Goal: Complete application form

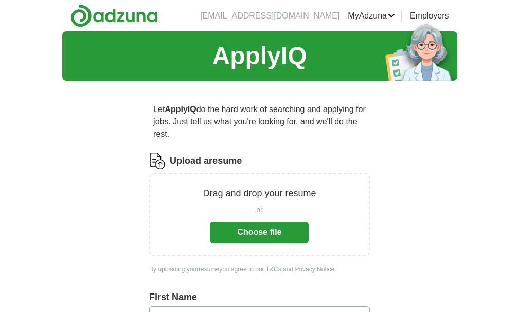
click at [241, 222] on button "Choose file" at bounding box center [259, 233] width 99 height 22
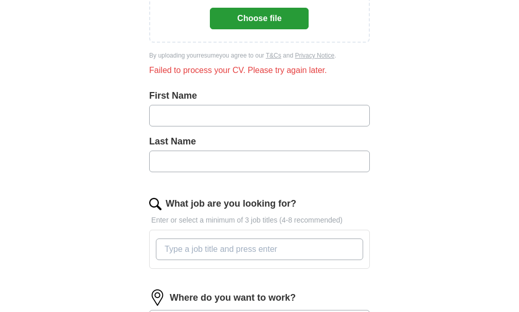
scroll to position [234, 0]
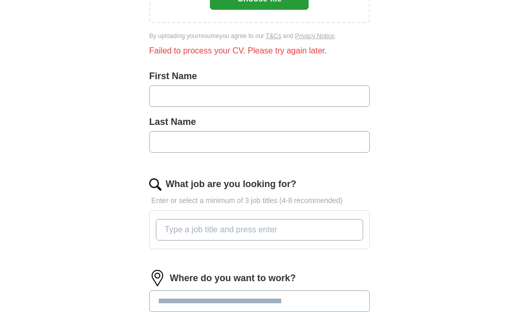
click at [149, 86] on input "text" at bounding box center [259, 96] width 221 height 22
type input "******"
type input "***"
click at [166, 219] on input "What job are you looking for?" at bounding box center [259, 230] width 207 height 22
click at [156, 219] on input "What job are you looking for?" at bounding box center [259, 230] width 207 height 22
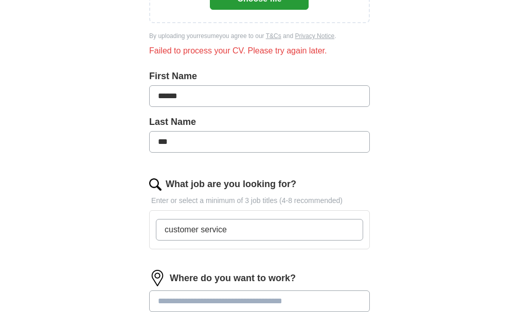
type input "customer service"
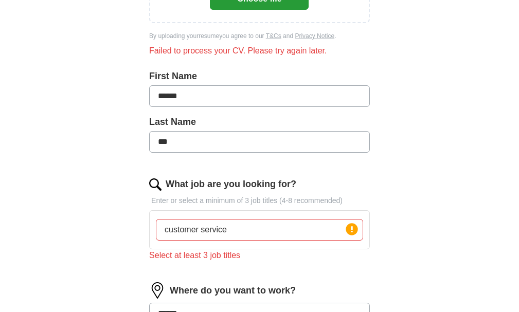
type input "******"
click at [210, 219] on input "customer service" at bounding box center [259, 230] width 207 height 22
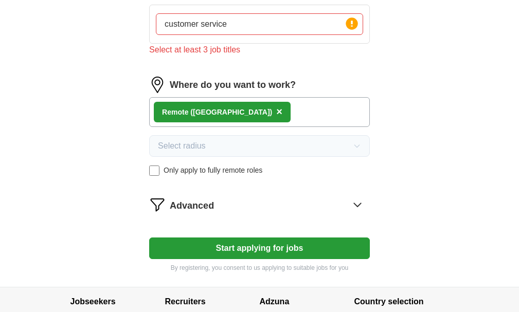
click at [239, 238] on button "Start applying for jobs" at bounding box center [259, 249] width 221 height 22
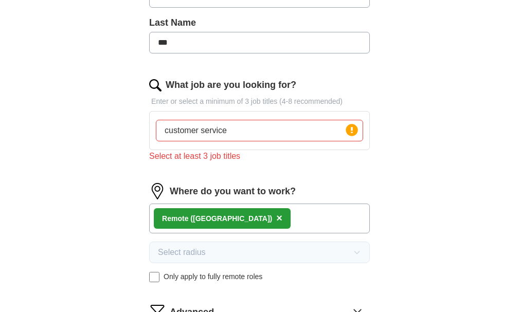
scroll to position [319, 0]
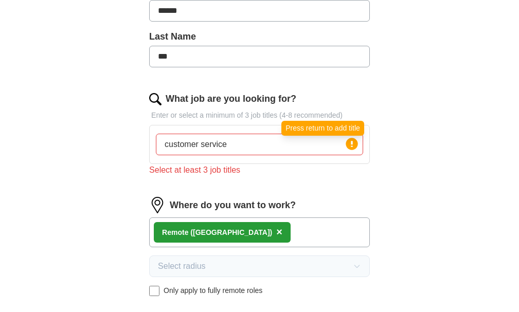
click at [358, 138] on circle at bounding box center [352, 144] width 12 height 12
click at [200, 134] on input "customer service" at bounding box center [259, 145] width 207 height 22
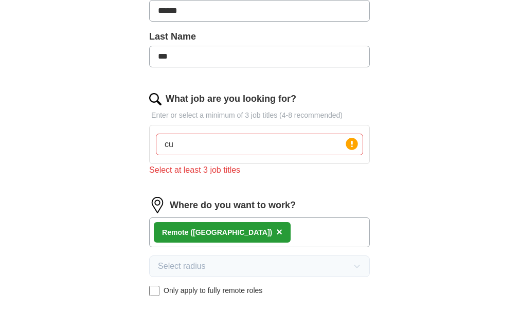
type input "c"
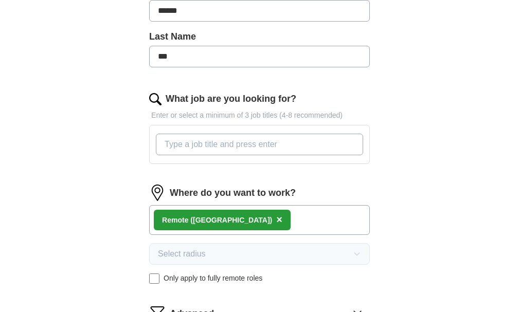
click at [156, 135] on input "What job are you looking for?" at bounding box center [259, 145] width 207 height 22
type input "customer service"
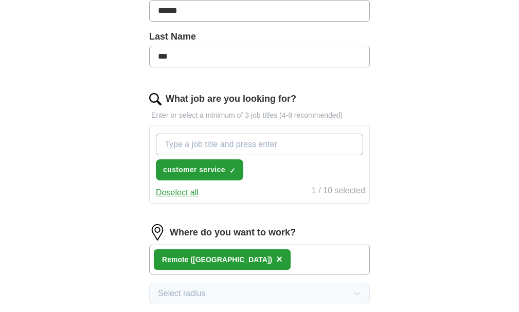
click at [156, 134] on input "What job are you looking for?" at bounding box center [259, 145] width 207 height 22
type input "sales"
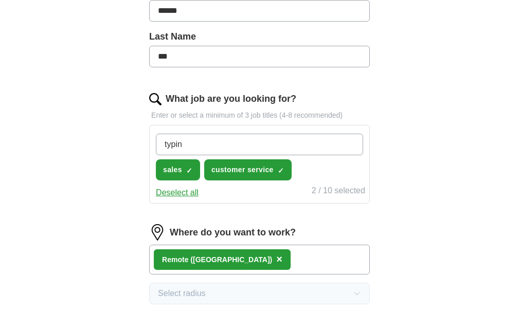
type input "typing"
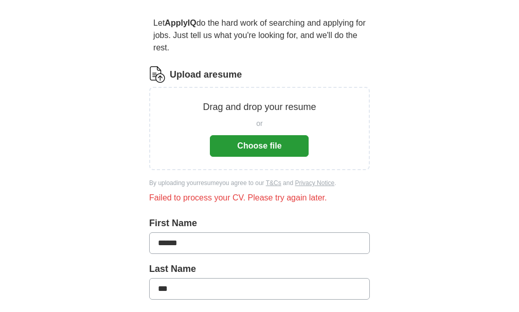
scroll to position [96, 0]
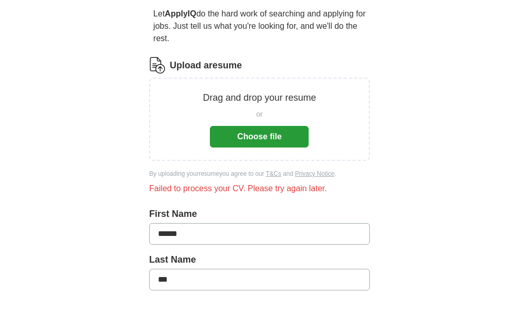
click at [240, 126] on button "Choose file" at bounding box center [259, 137] width 99 height 22
click at [229, 126] on button "Choose file" at bounding box center [259, 137] width 99 height 22
click at [257, 126] on button "Choose file" at bounding box center [259, 137] width 99 height 22
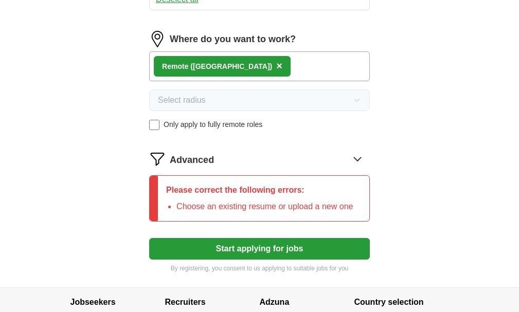
scroll to position [517, 0]
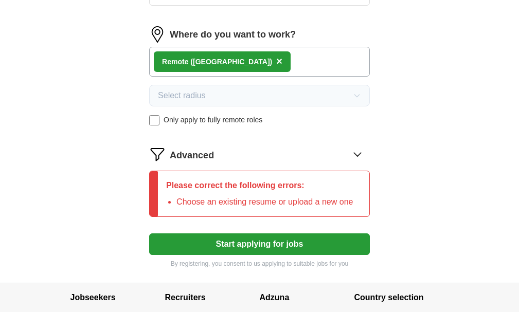
click at [342, 234] on button "Start applying for jobs" at bounding box center [259, 245] width 221 height 22
click at [366, 146] on icon at bounding box center [357, 154] width 16 height 16
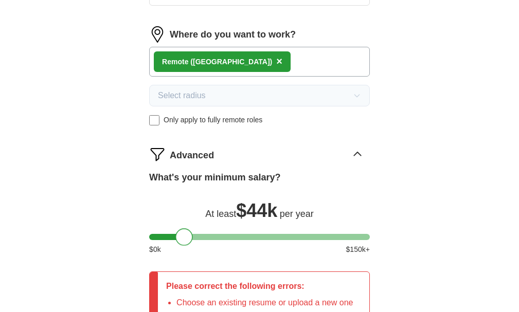
drag, startPoint x: 156, startPoint y: 221, endPoint x: 183, endPoint y: 228, distance: 28.3
click at [183, 228] on div at bounding box center [183, 236] width 17 height 17
drag, startPoint x: 517, startPoint y: 208, endPoint x: 519, endPoint y: 236, distance: 27.9
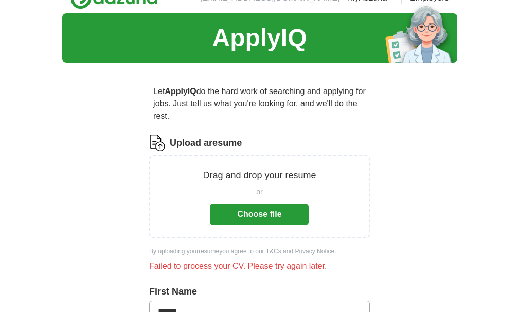
scroll to position [0, 0]
